Goal: Information Seeking & Learning: Learn about a topic

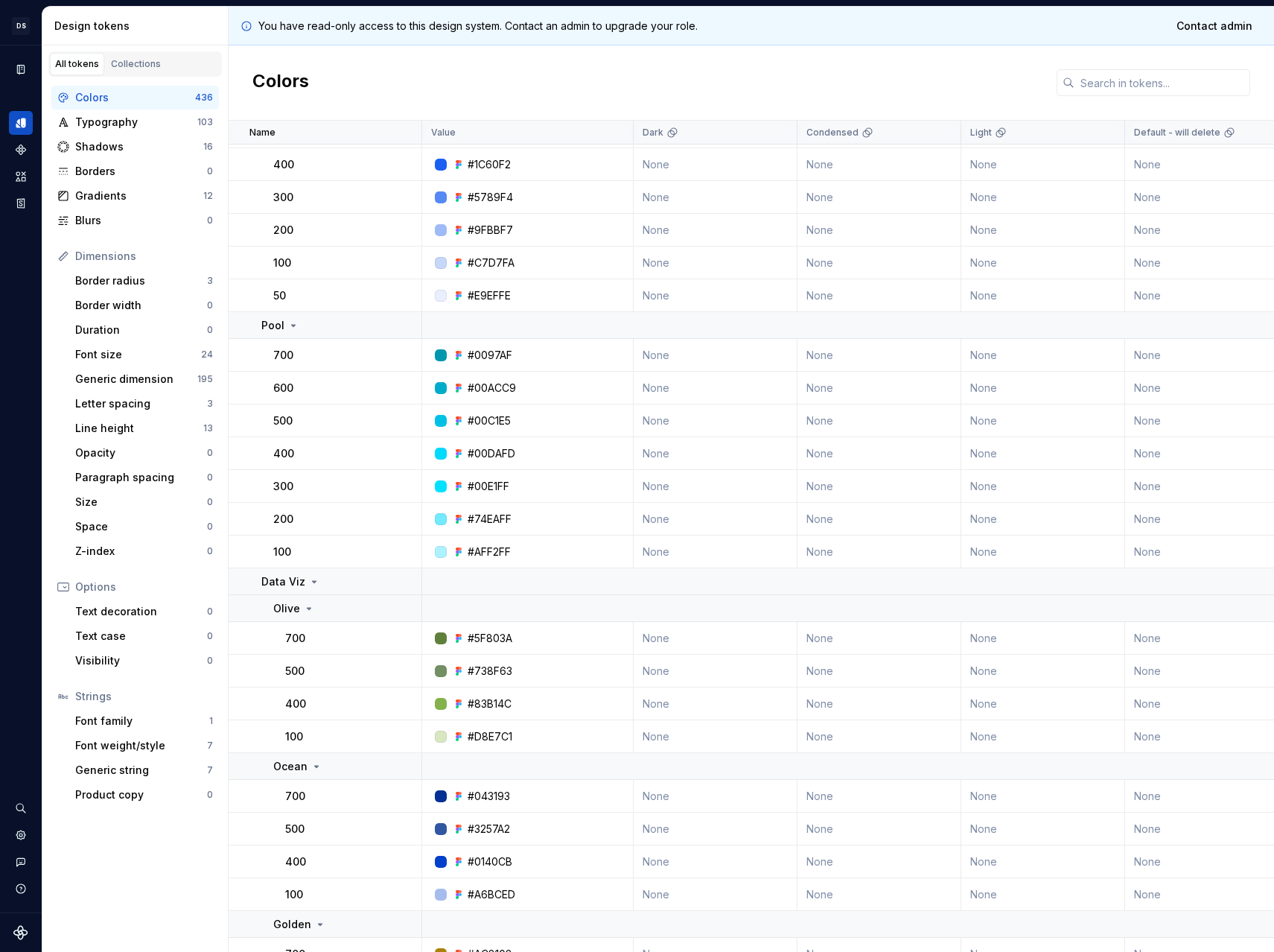
scroll to position [830, 0]
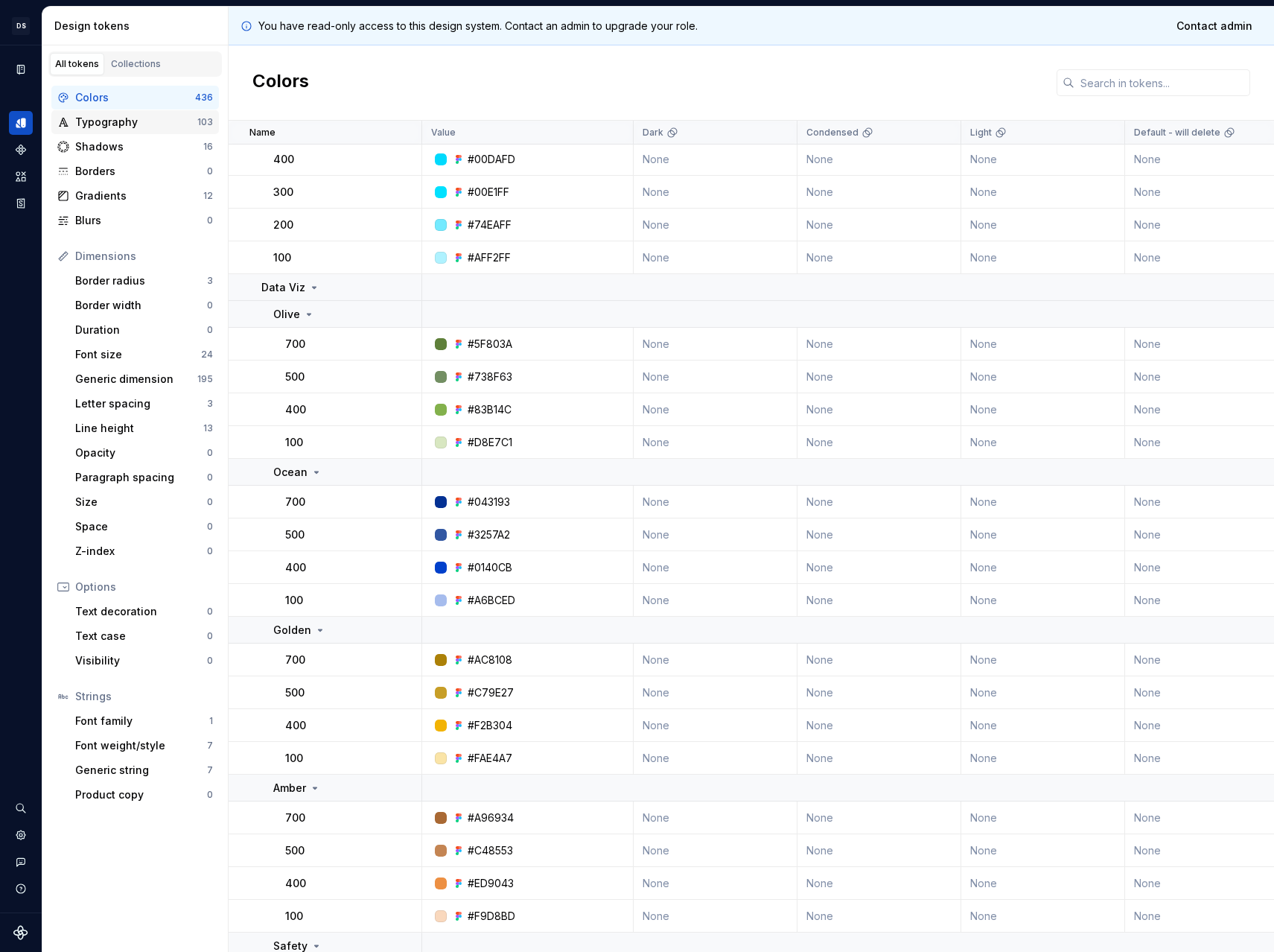
click at [122, 125] on div "Typography" at bounding box center [136, 122] width 122 height 15
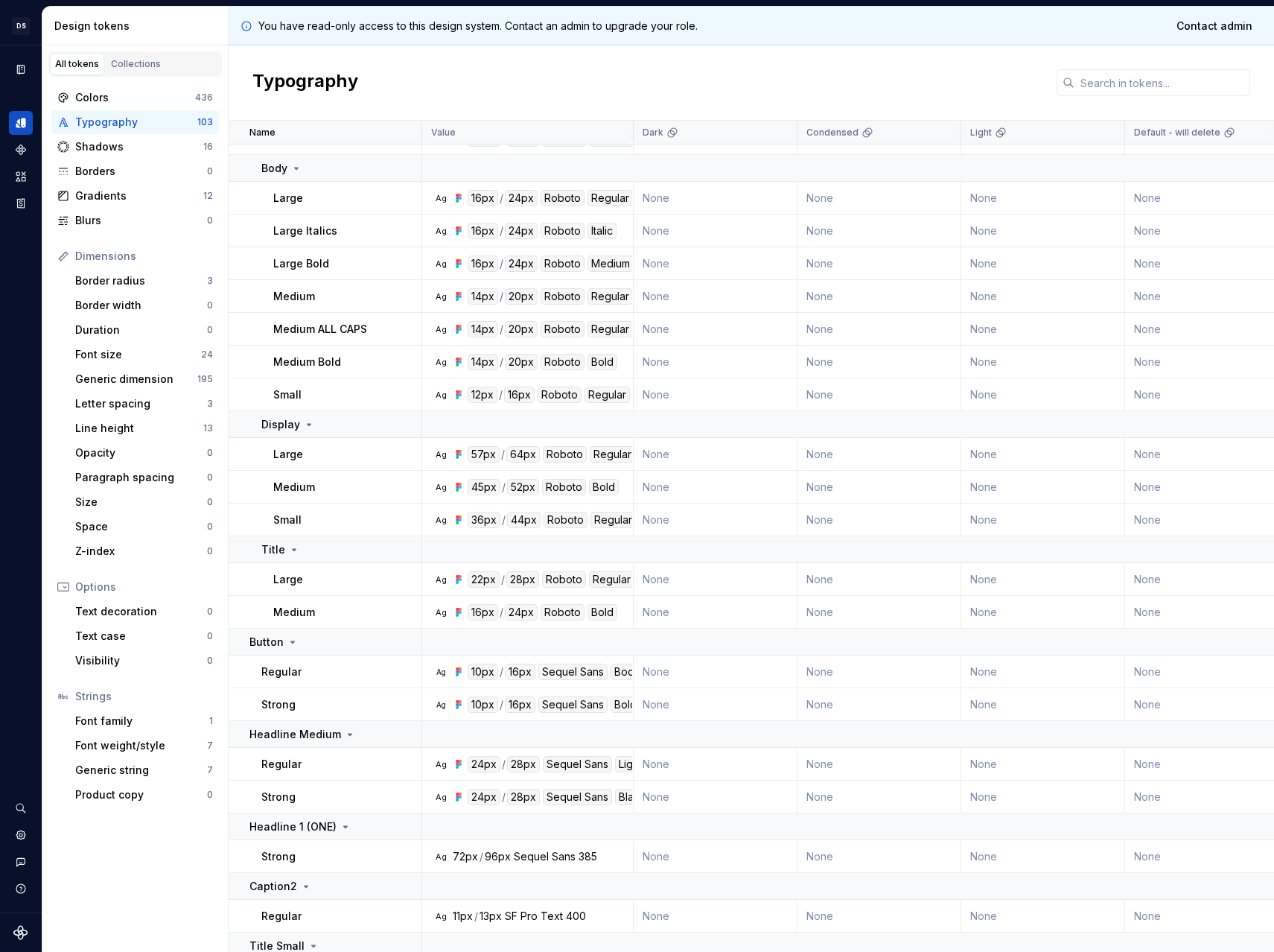
scroll to position [1923, 0]
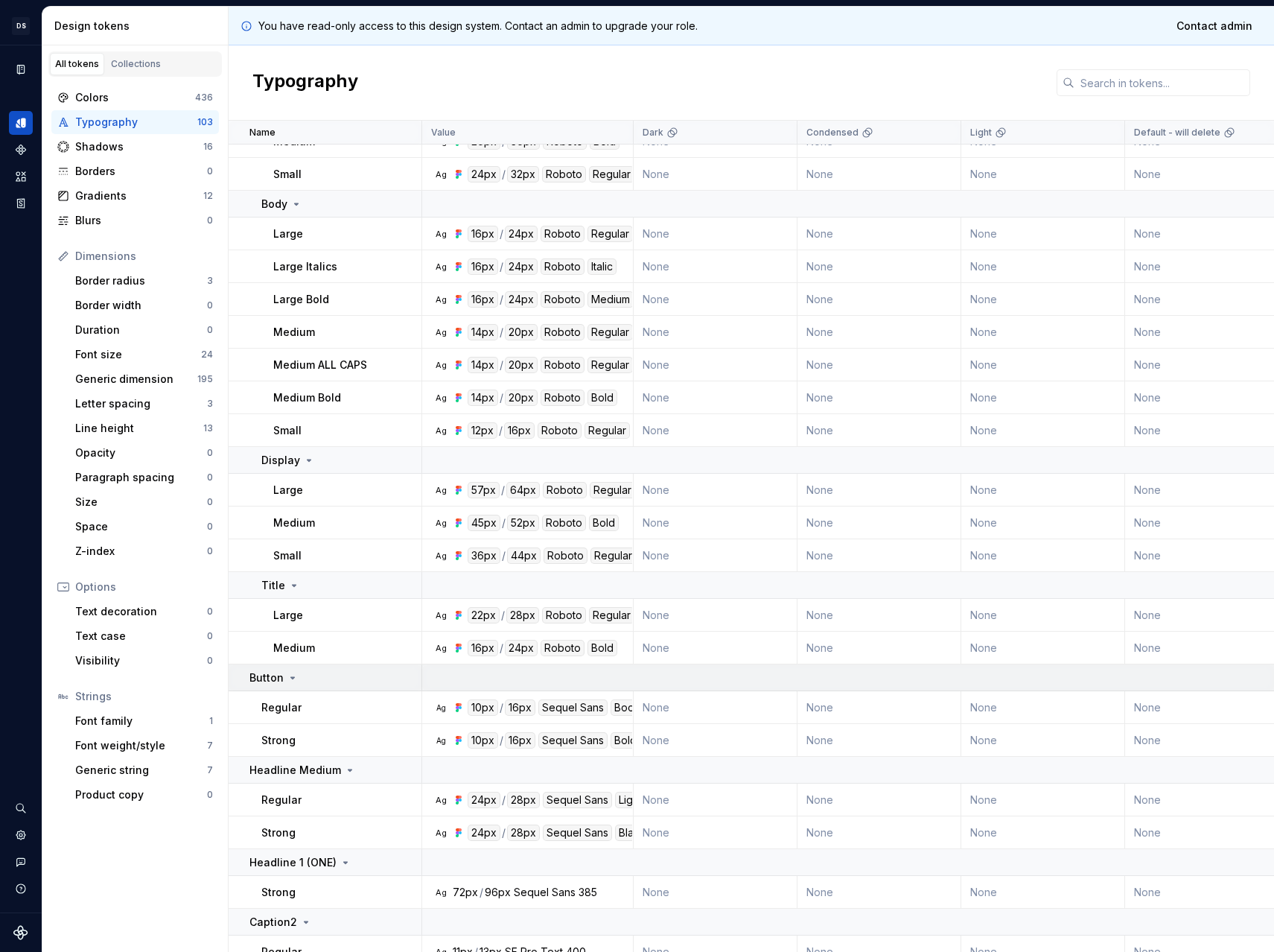
click at [258, 683] on p "Button" at bounding box center [266, 678] width 34 height 15
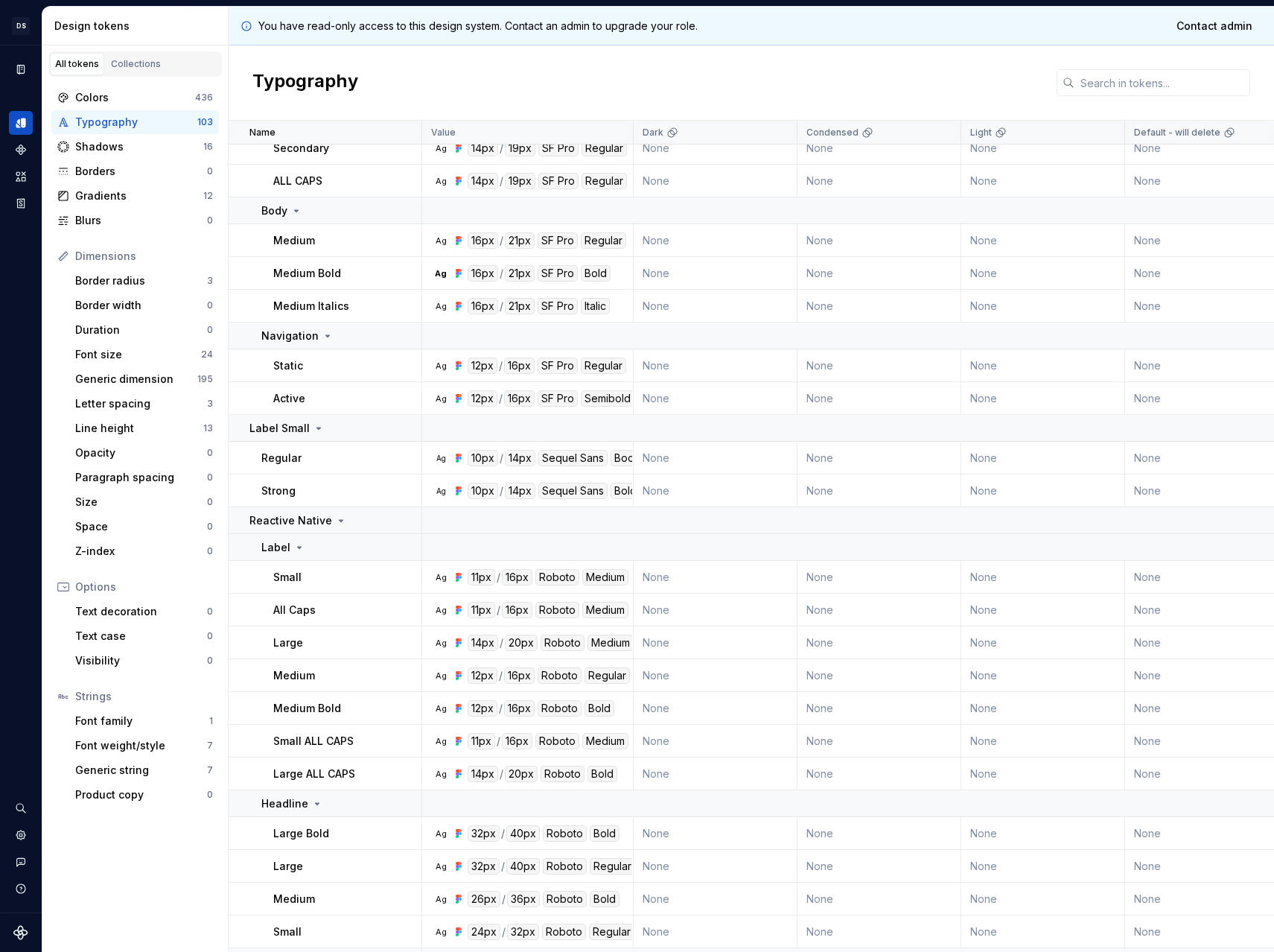
scroll to position [1147, 0]
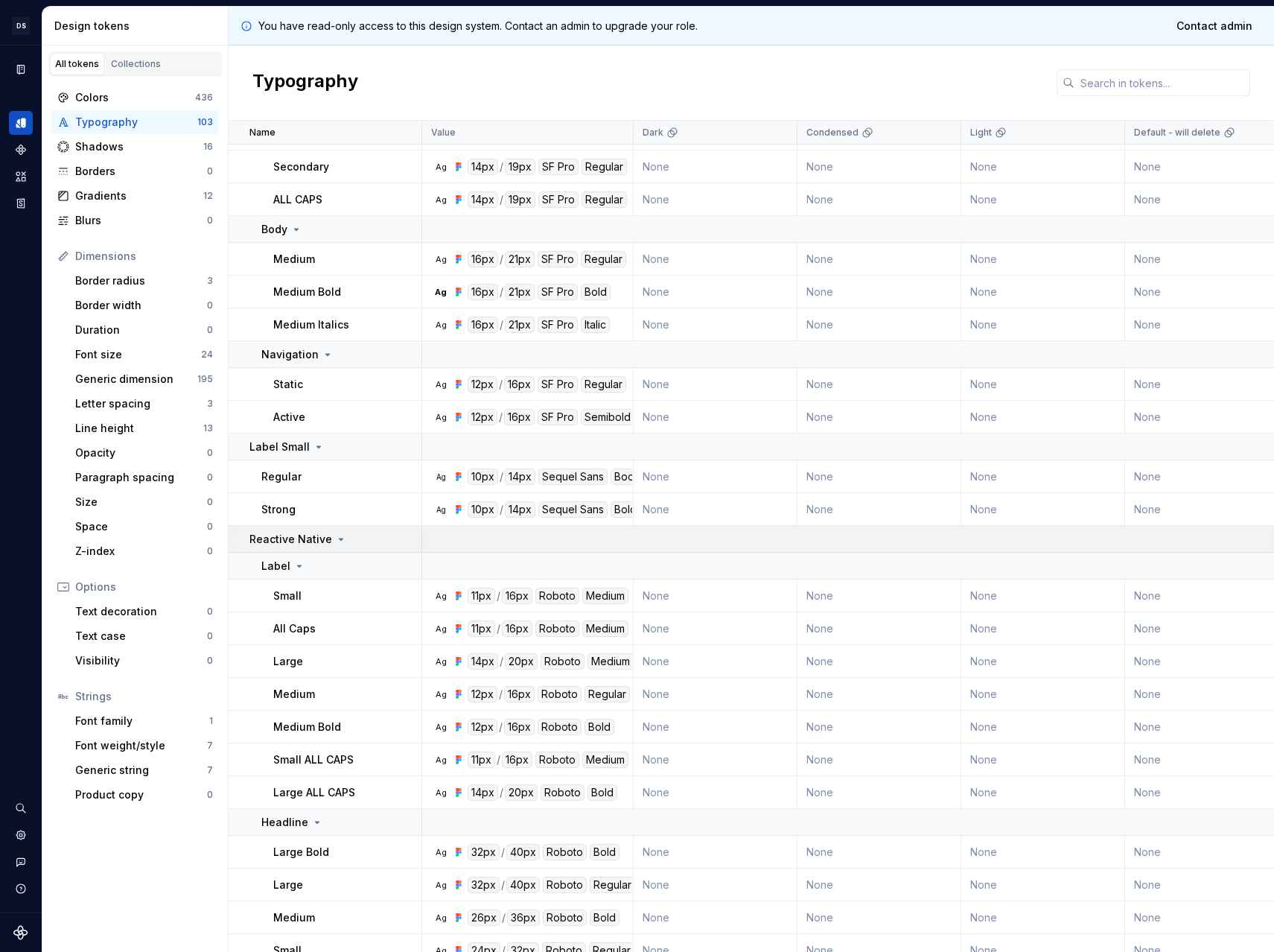
click at [272, 539] on p "Reactive Native" at bounding box center [290, 539] width 83 height 15
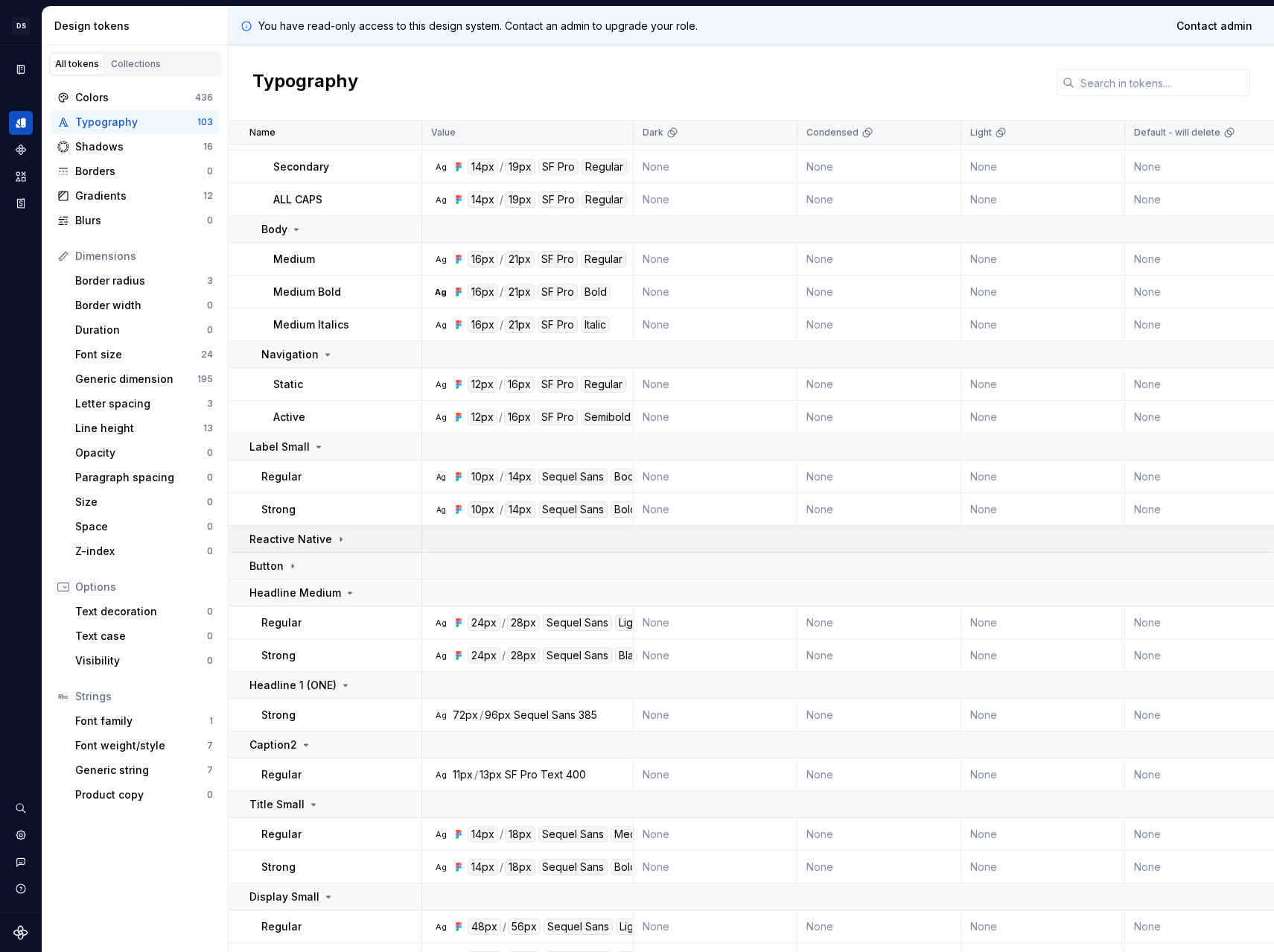
scroll to position [1251, 0]
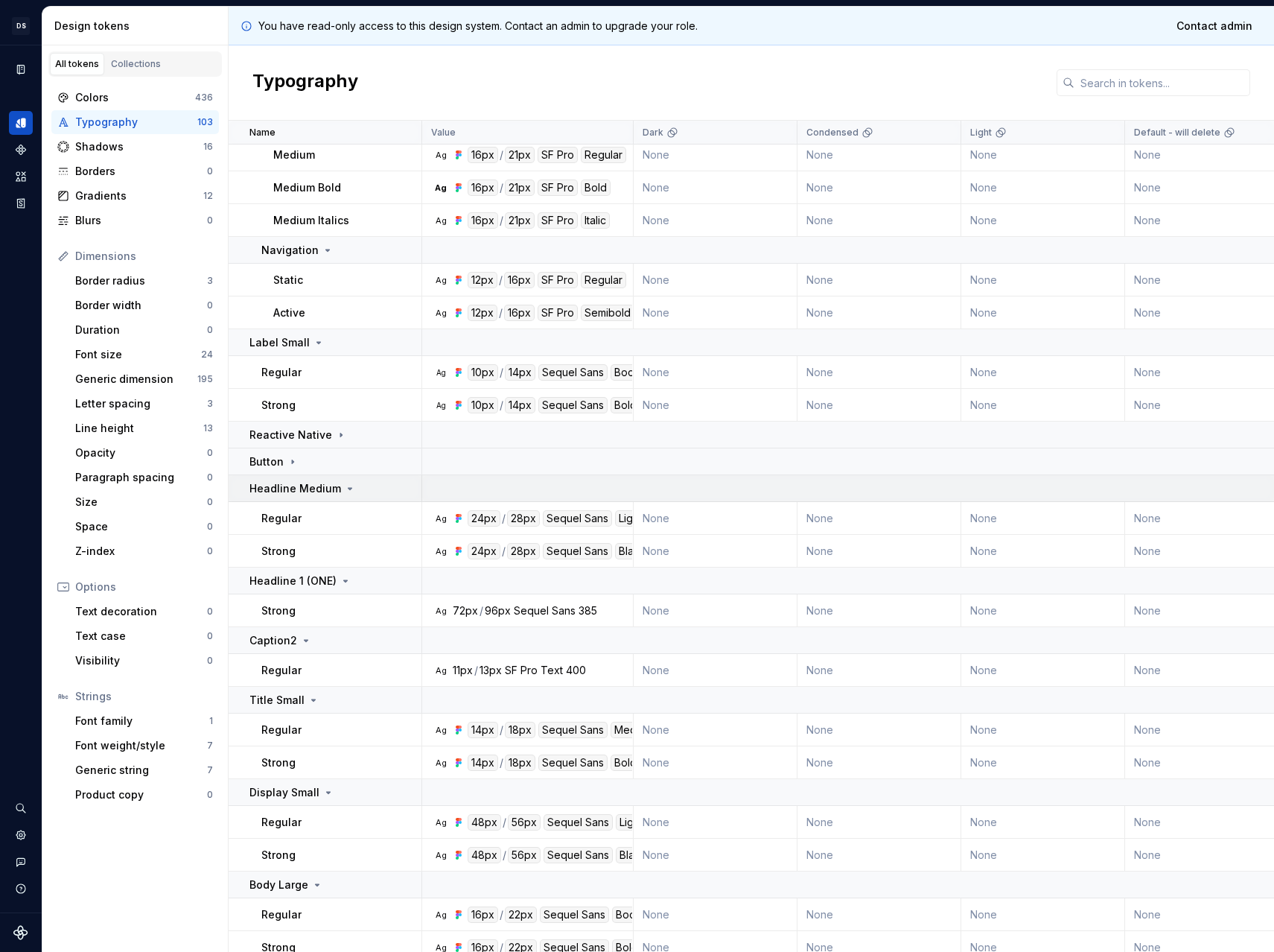
click at [309, 489] on p "Headline Medium" at bounding box center [295, 489] width 92 height 15
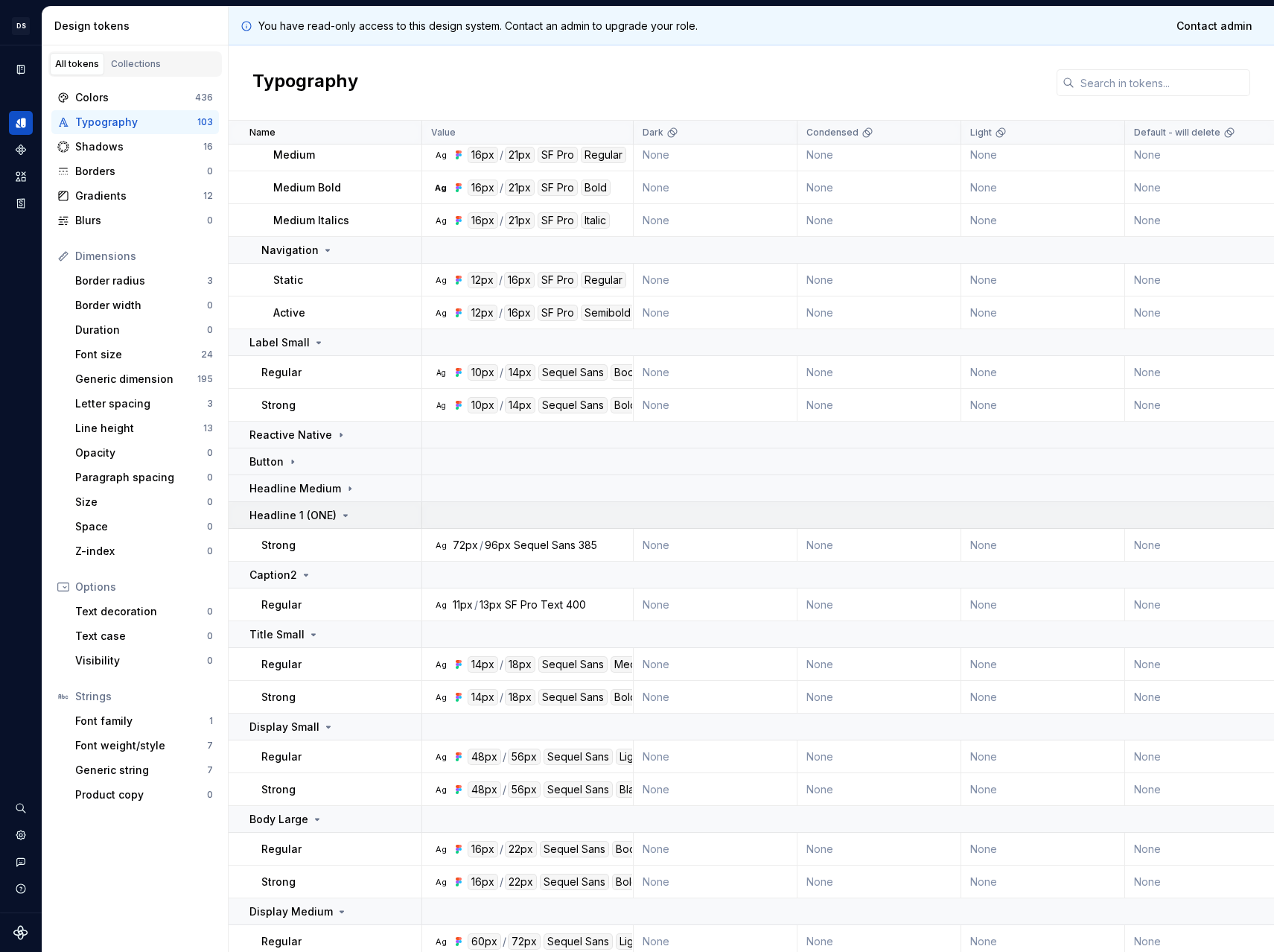
click at [311, 514] on p "Headline 1 (ONE)" at bounding box center [292, 516] width 87 height 15
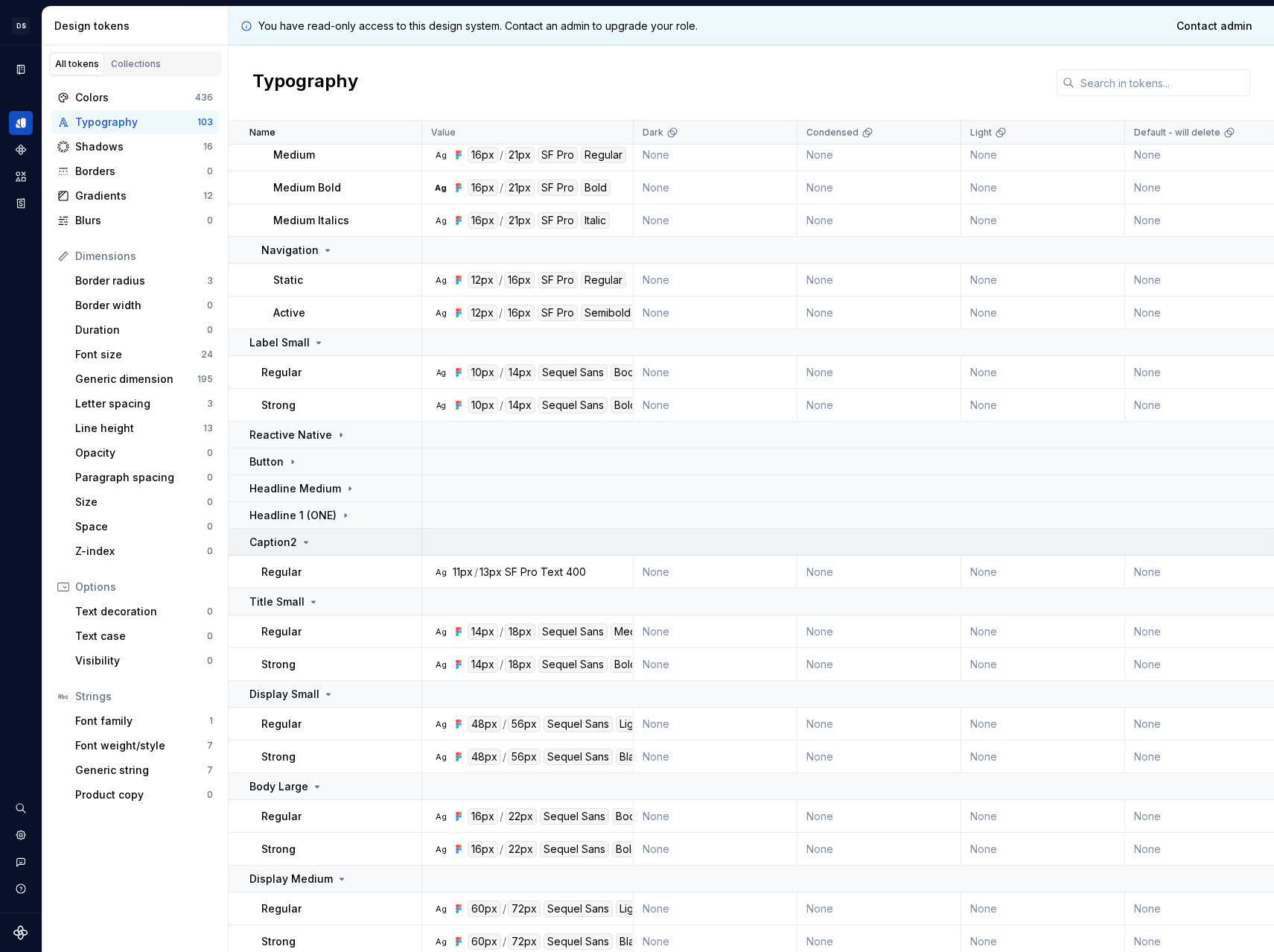
click at [311, 531] on td "Caption2" at bounding box center [325, 542] width 194 height 27
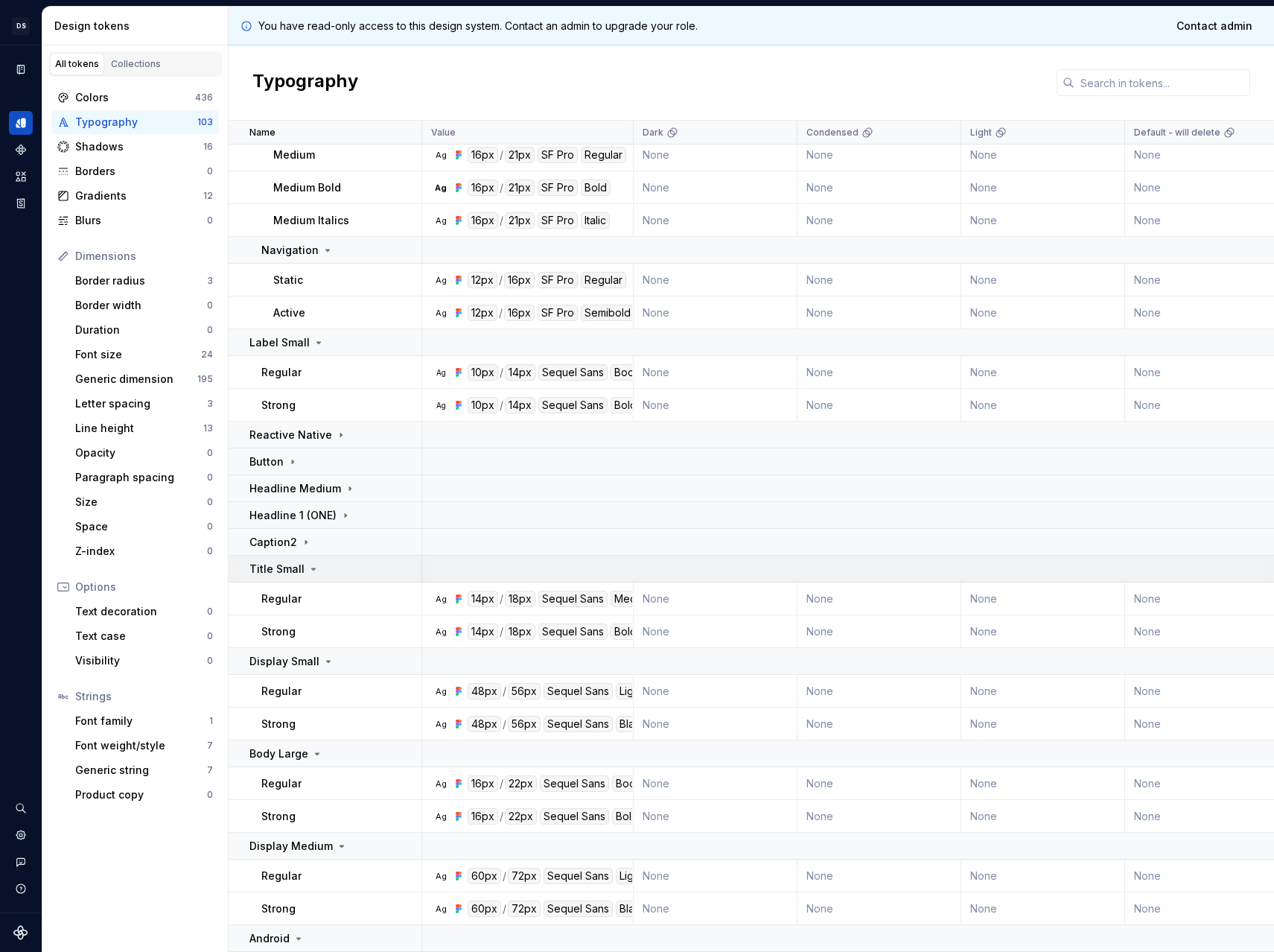
click at [307, 558] on td "Title Small" at bounding box center [325, 568] width 194 height 27
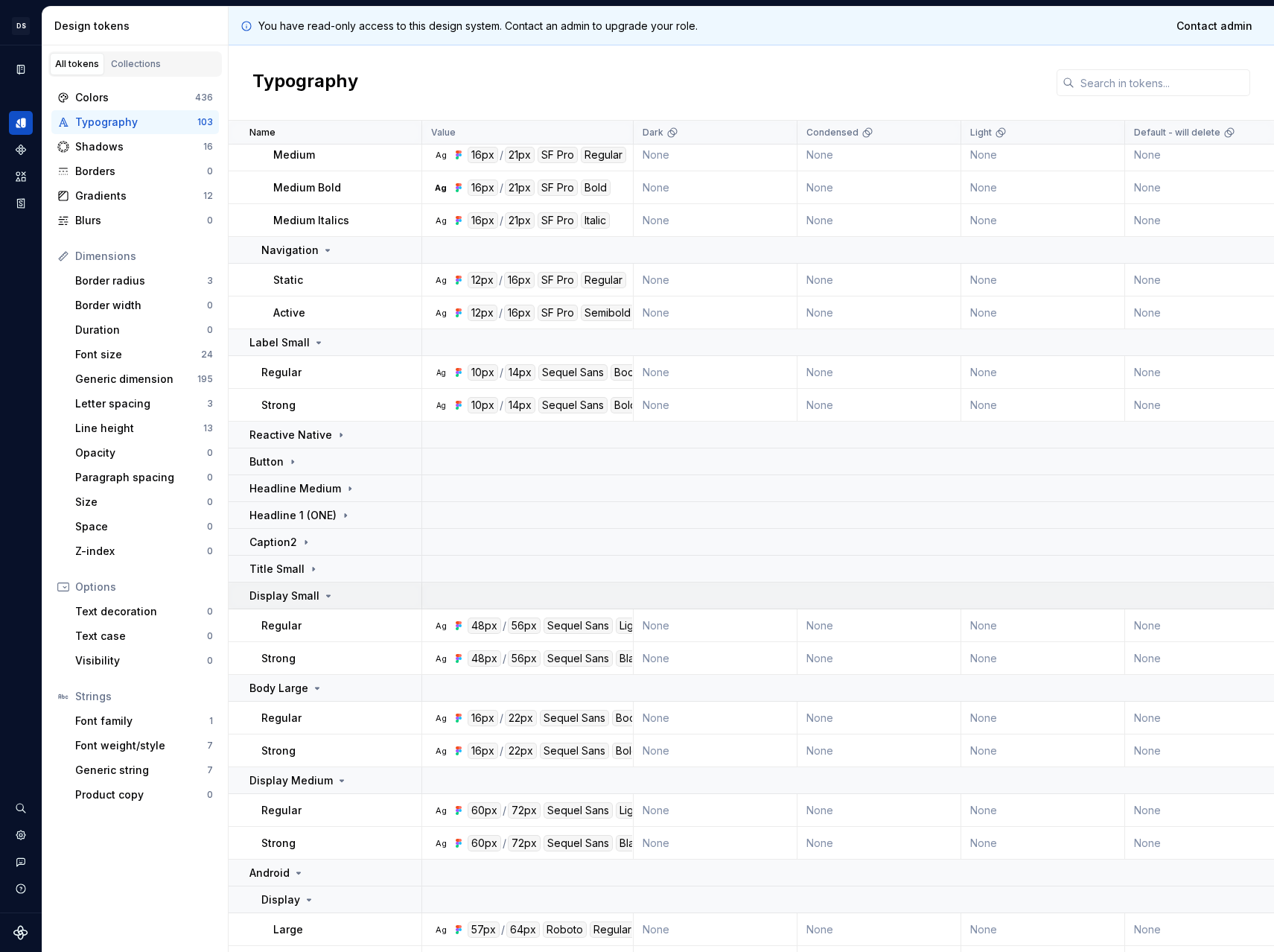
click at [307, 585] on td "Display Small" at bounding box center [325, 596] width 194 height 27
